Goal: Check status: Check status

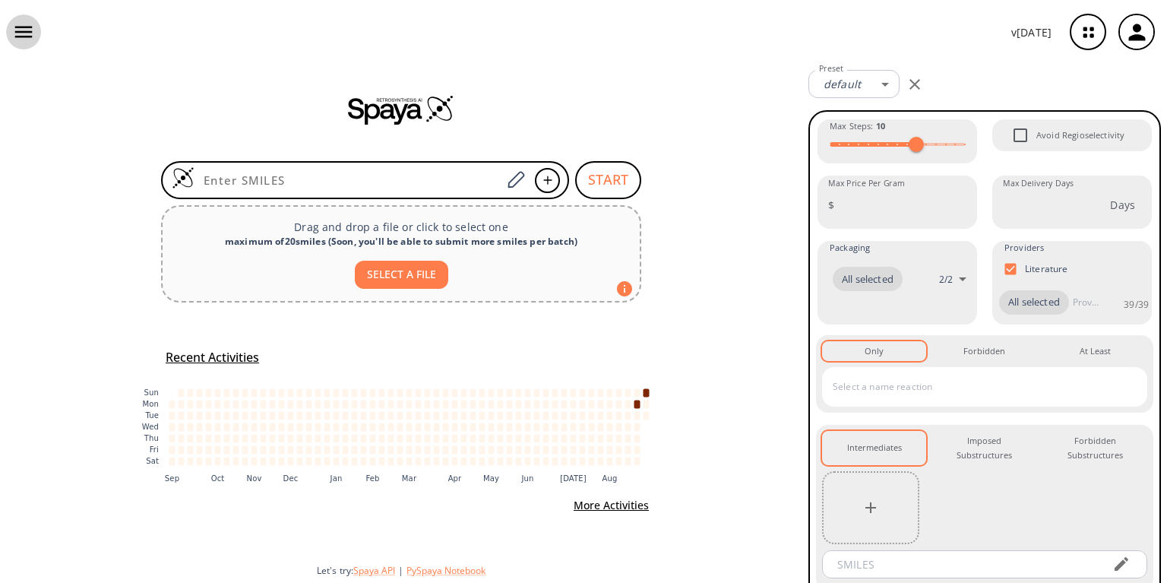
click at [21, 34] on icon "button" at bounding box center [23, 32] width 23 height 23
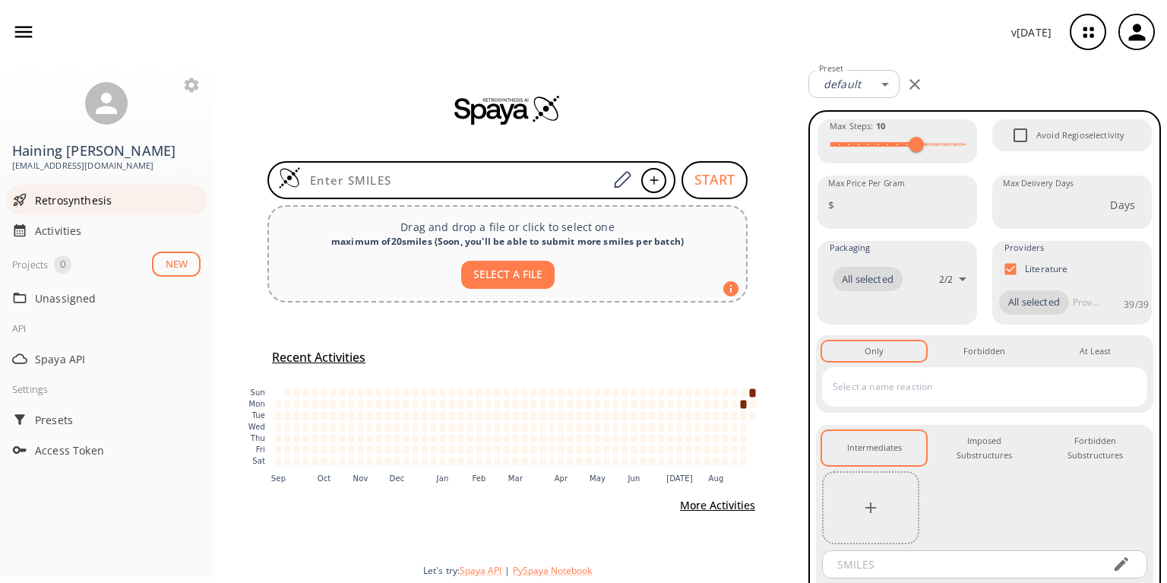
click at [72, 192] on span "Retrosynthesis" at bounding box center [118, 200] width 166 height 16
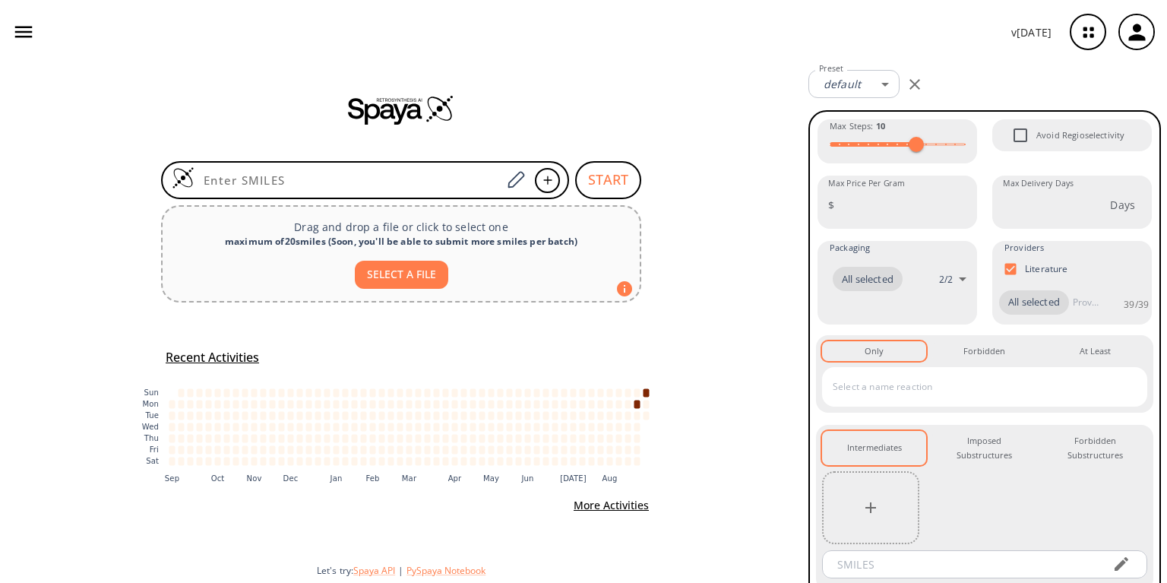
click at [18, 27] on icon "button" at bounding box center [23, 32] width 17 height 11
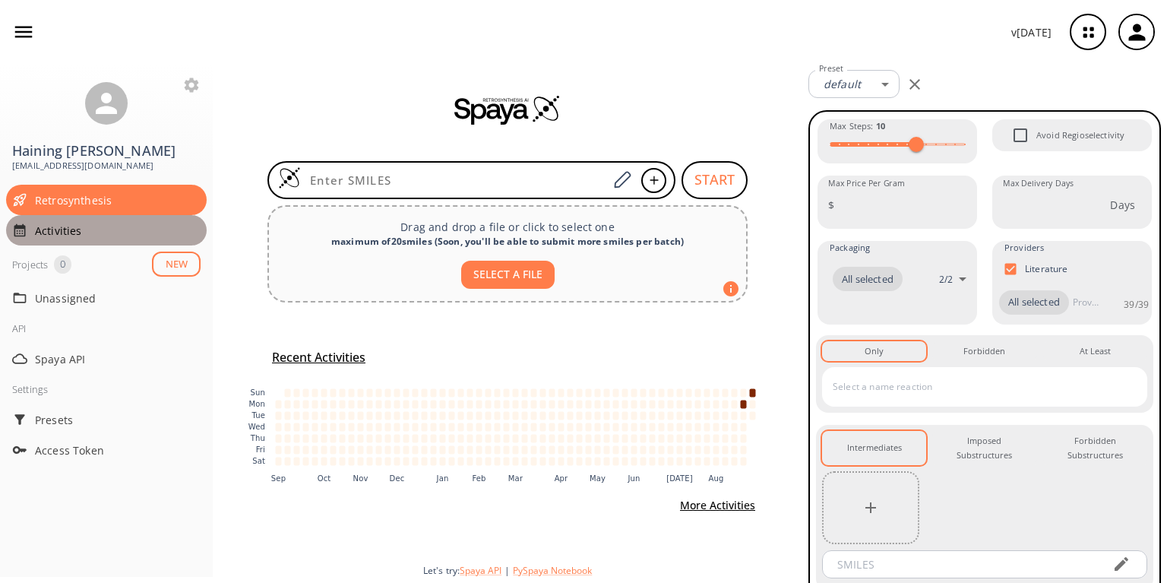
click at [64, 223] on span "Activities" at bounding box center [118, 231] width 166 height 16
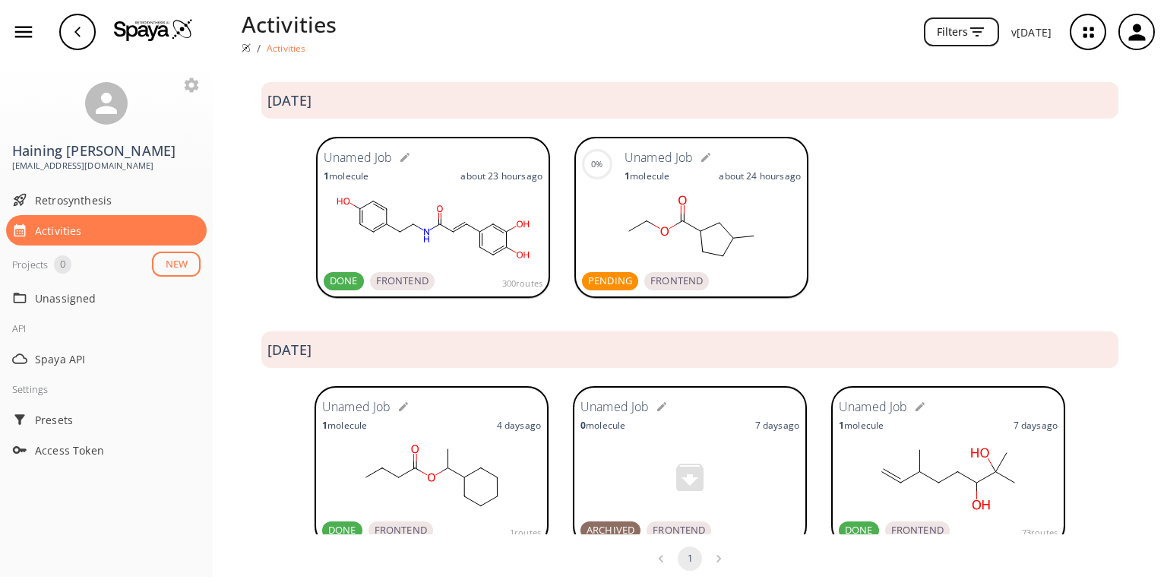
click at [687, 218] on rect at bounding box center [691, 228] width 219 height 76
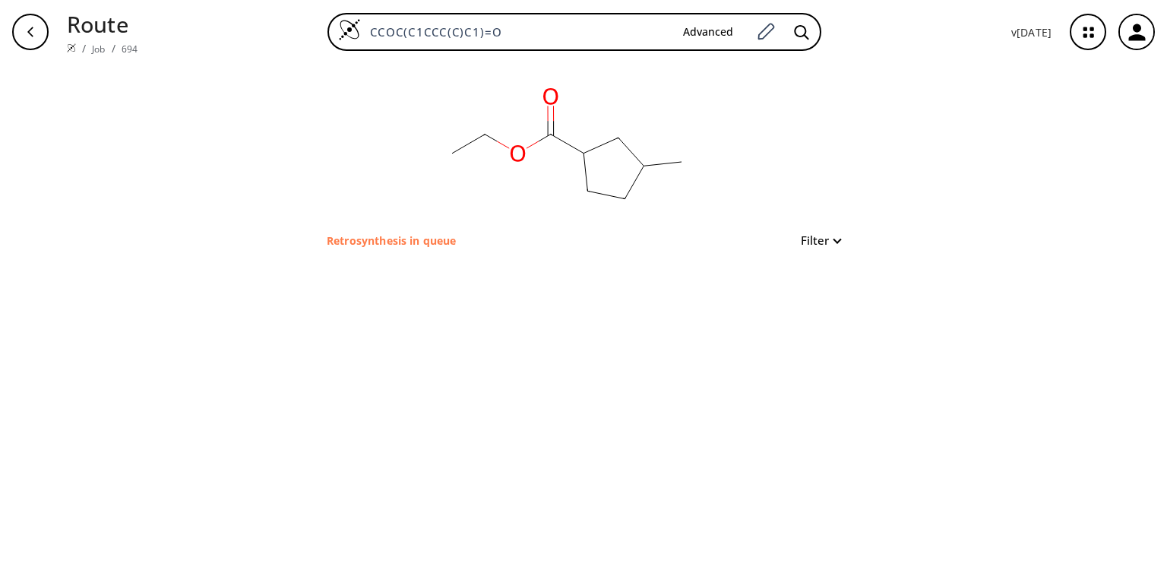
click at [363, 241] on p "Retrosynthesis in queue" at bounding box center [391, 240] width 129 height 16
click at [1092, 35] on icon "button" at bounding box center [1088, 32] width 10 height 10
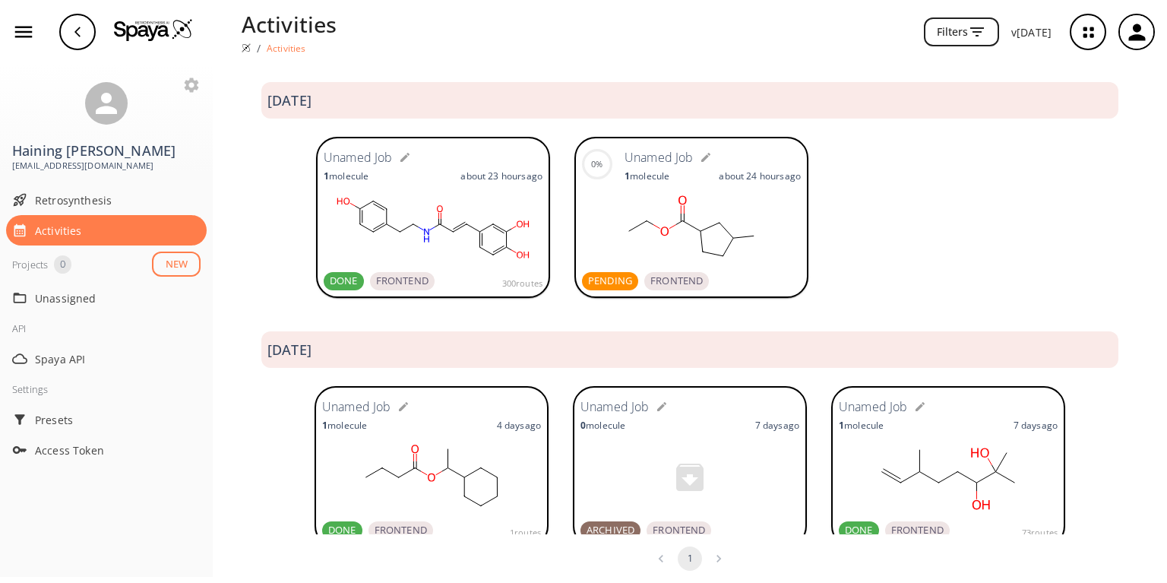
click at [681, 211] on rect at bounding box center [691, 228] width 219 height 76
click at [857, 227] on div at bounding box center [948, 219] width 231 height 164
